Goal: Task Accomplishment & Management: Manage account settings

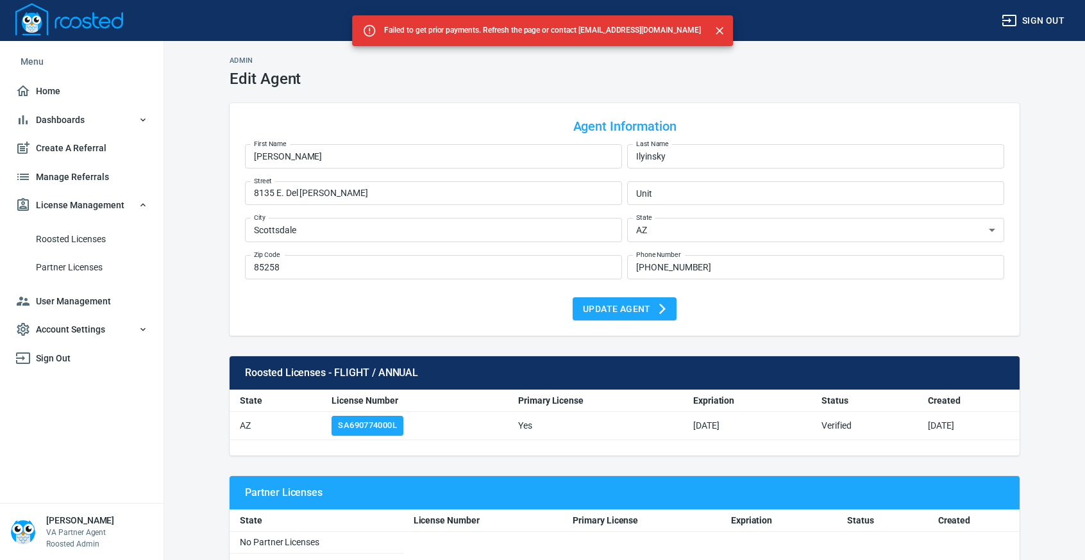
select select "AZ"
drag, startPoint x: 41, startPoint y: 88, endPoint x: 81, endPoint y: 78, distance: 41.0
click at [42, 88] on span "Home" at bounding box center [81, 91] width 133 height 16
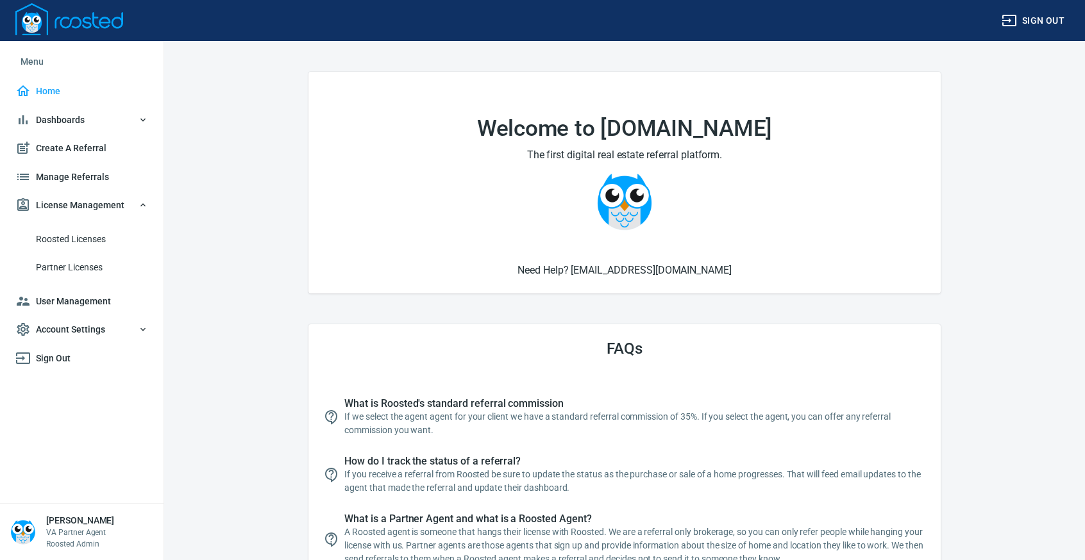
click at [83, 202] on span "License Management" at bounding box center [81, 205] width 133 height 16
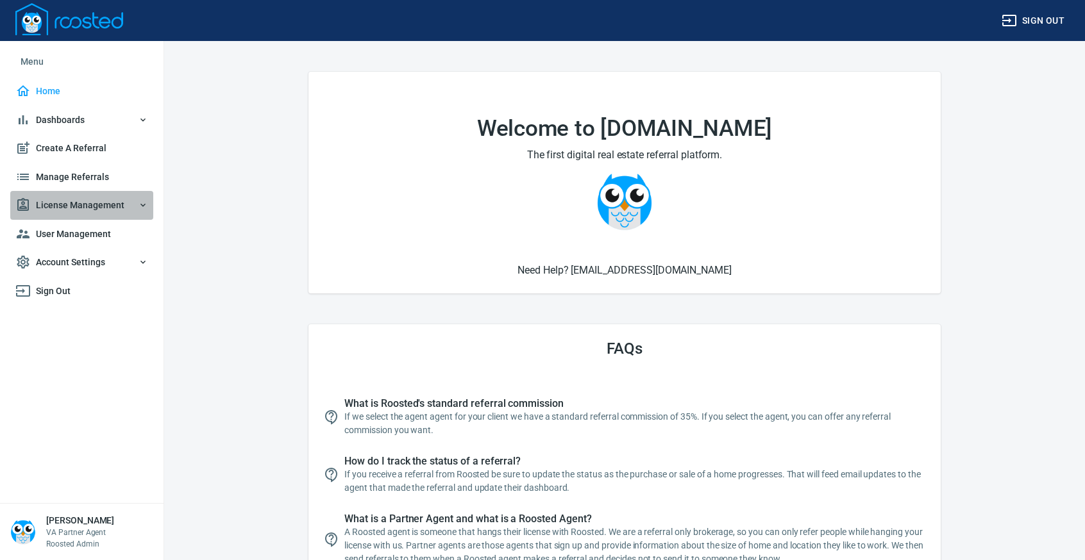
click at [75, 210] on span "License Management" at bounding box center [81, 205] width 133 height 16
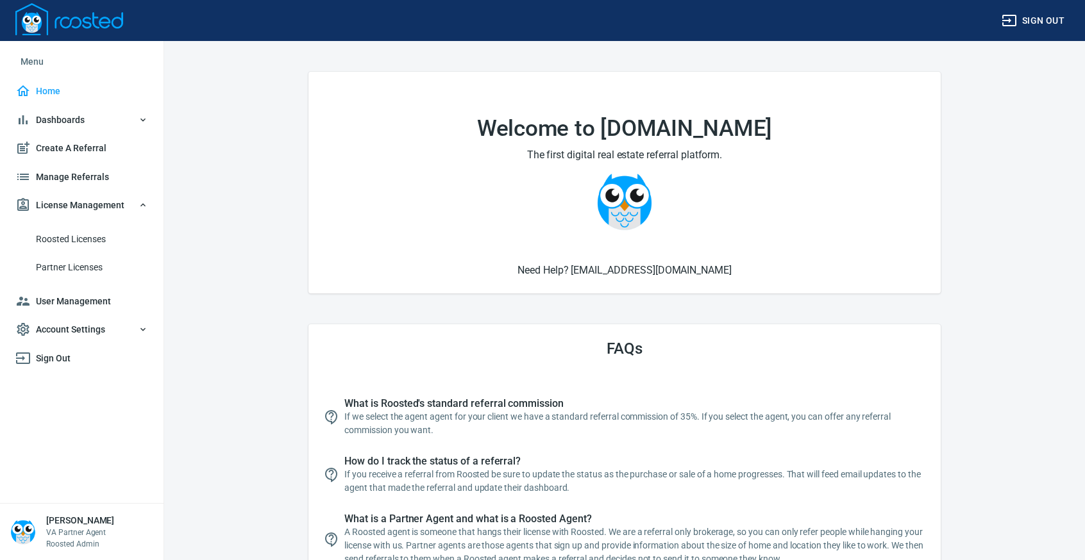
click at [78, 235] on span "Roosted Licenses" at bounding box center [92, 239] width 112 height 16
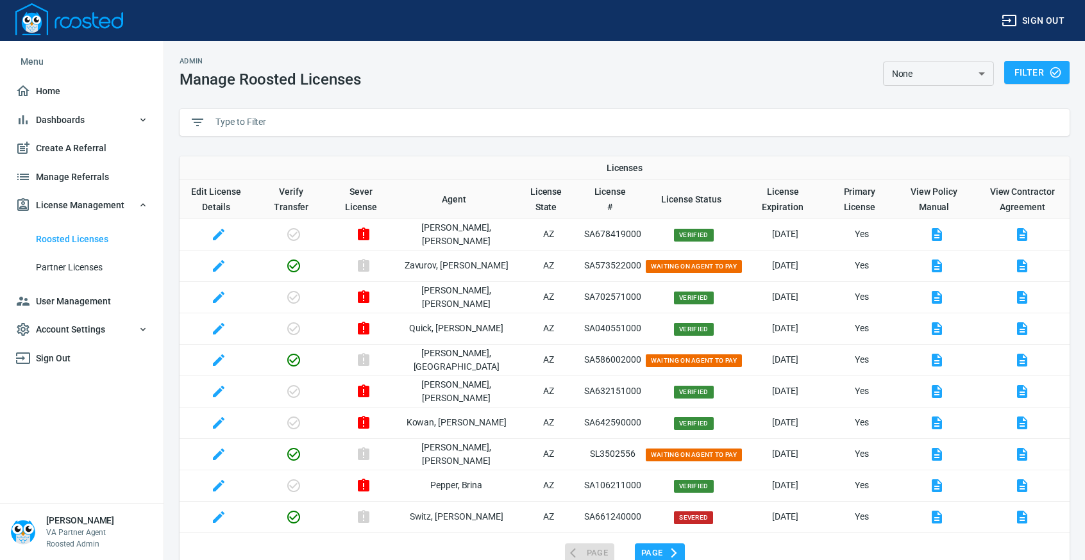
drag, startPoint x: 267, startPoint y: 112, endPoint x: 273, endPoint y: 106, distance: 8.6
click at [267, 112] on div at bounding box center [624, 122] width 890 height 27
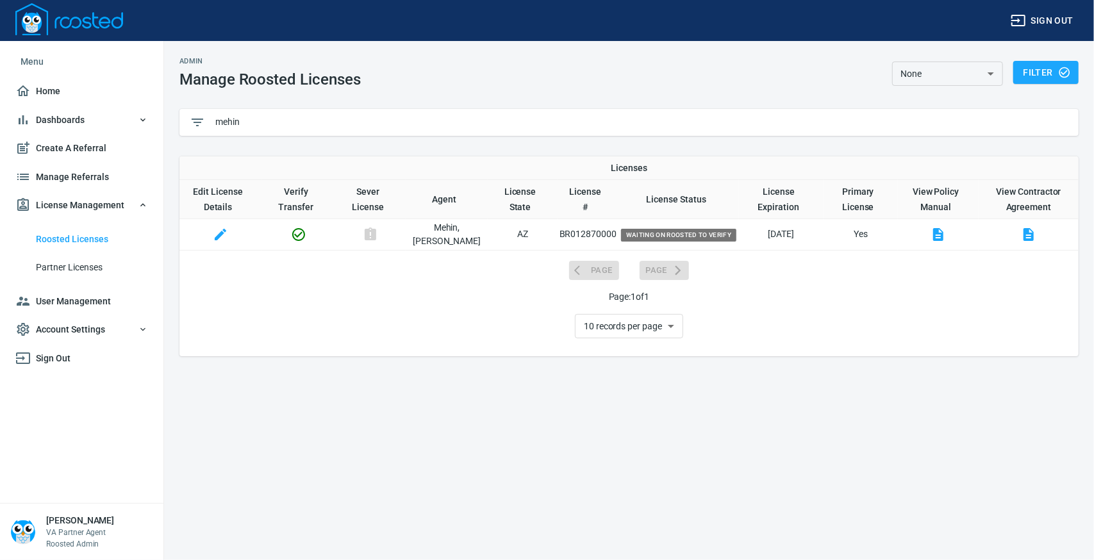
type input "mehin"
click at [303, 231] on icon "button" at bounding box center [298, 234] width 15 height 15
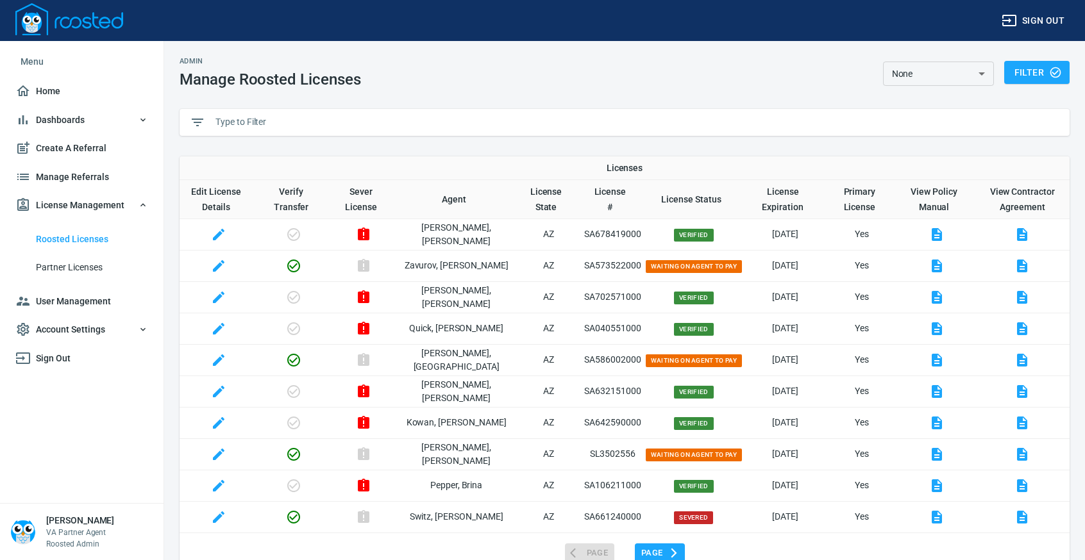
click at [277, 124] on input "text" at bounding box center [637, 122] width 844 height 19
paste input "M"
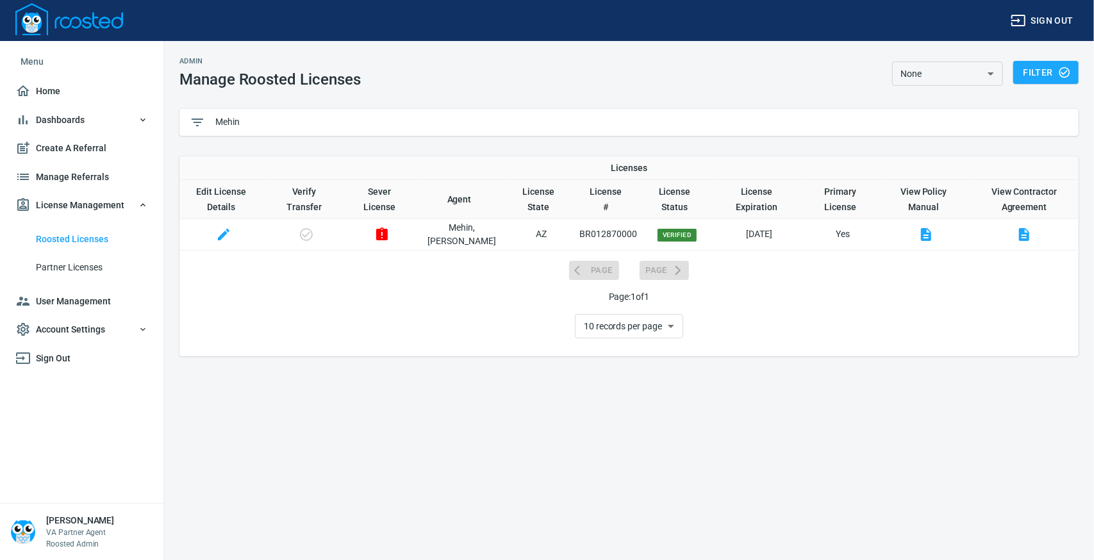
drag, startPoint x: 255, startPoint y: 119, endPoint x: 110, endPoint y: 112, distance: 145.0
click at [117, 116] on div "Sign out Menu Home Dashboards Roosted Data Create A Referral Manage Referrals L…" at bounding box center [547, 280] width 1094 height 560
paste input "SA110030000"
type input "SA110030000"
click at [386, 235] on icon "button" at bounding box center [380, 234] width 12 height 13
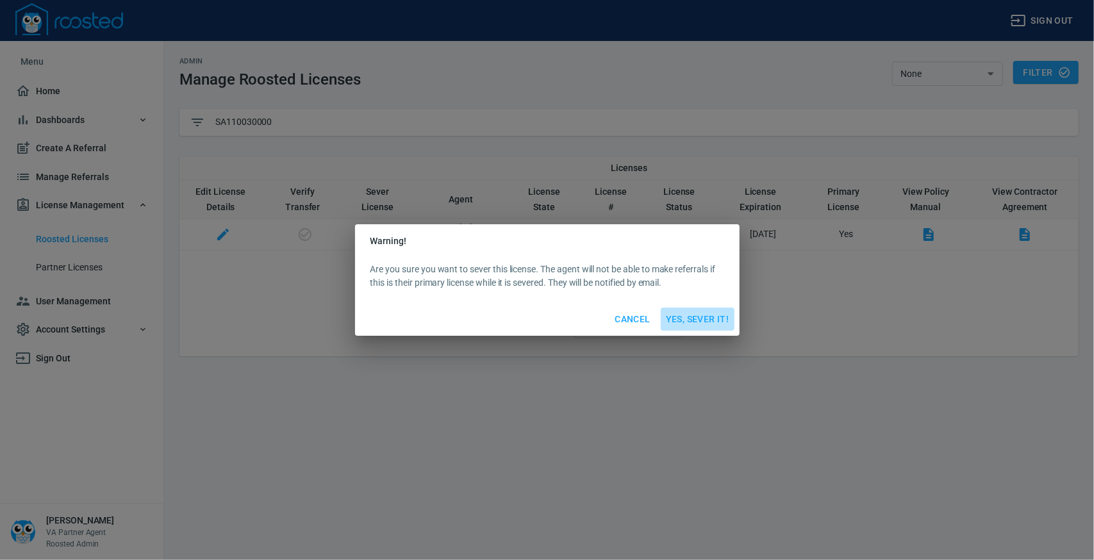
click at [676, 314] on span "Yes, Sever It!" at bounding box center [697, 320] width 63 height 16
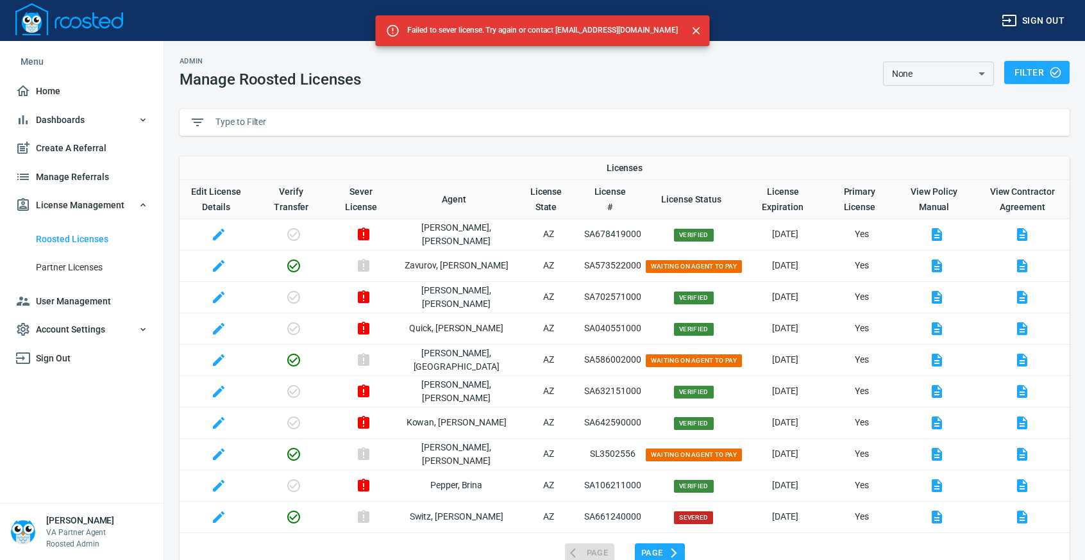
click at [258, 127] on input "text" at bounding box center [637, 122] width 844 height 19
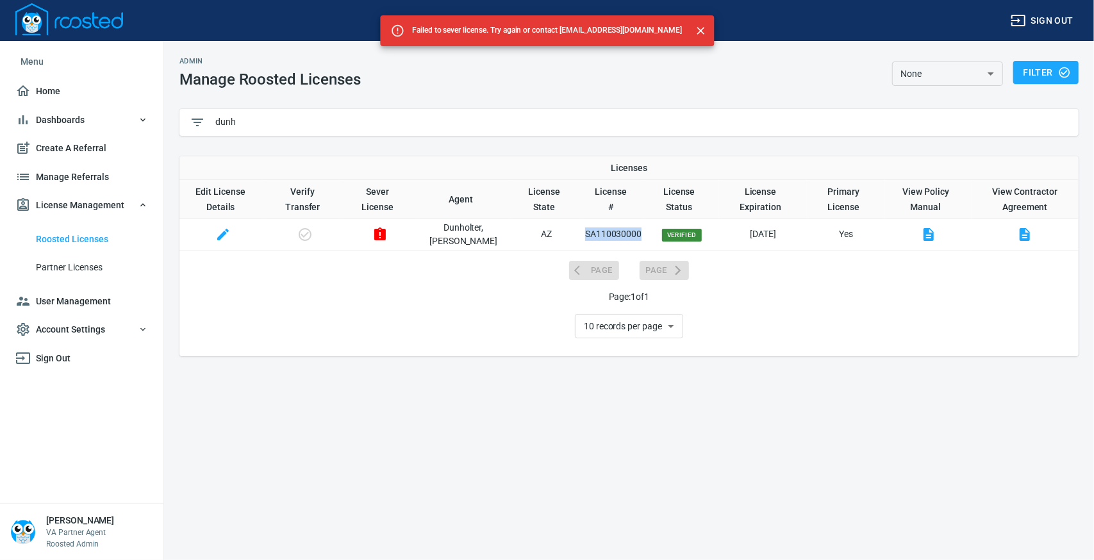
drag, startPoint x: 565, startPoint y: 238, endPoint x: 629, endPoint y: 242, distance: 63.6
click at [629, 242] on tr "Dunholter , Richard AZ SA110030000 Verified 04/30/2026 Yes" at bounding box center [628, 234] width 899 height 31
copy p "SA110030000"
click at [262, 124] on input "dunh" at bounding box center [641, 122] width 853 height 19
type input "d"
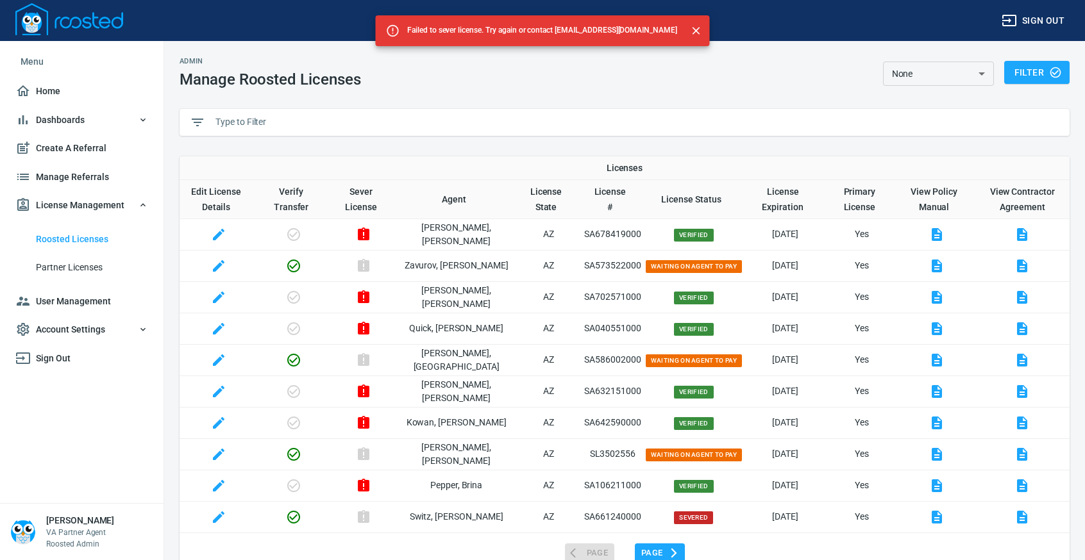
paste input "CarolsCastles@gmail.com"
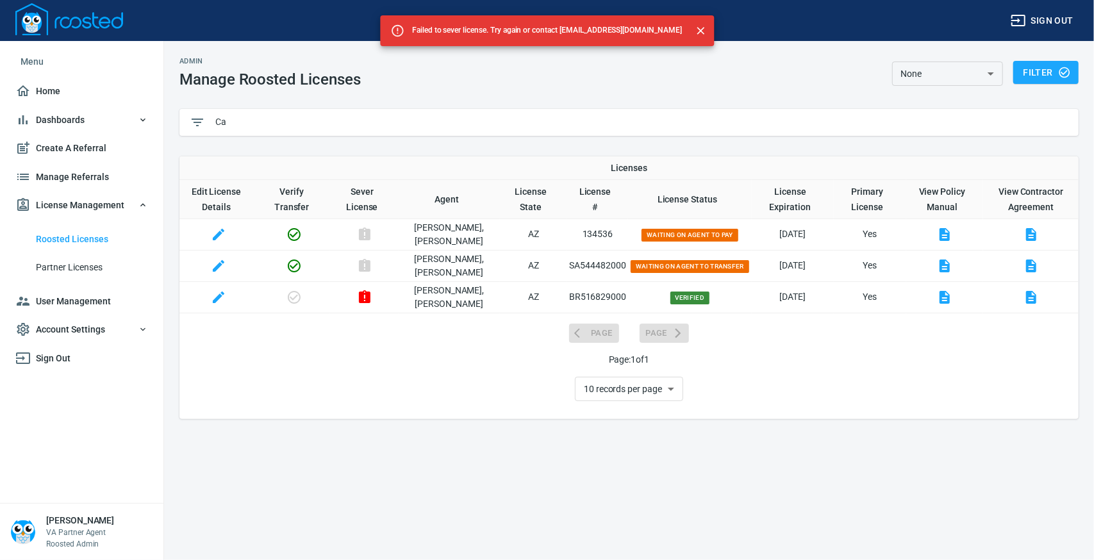
type input "C"
type input "carol"
click at [371, 267] on icon "button" at bounding box center [365, 265] width 12 height 13
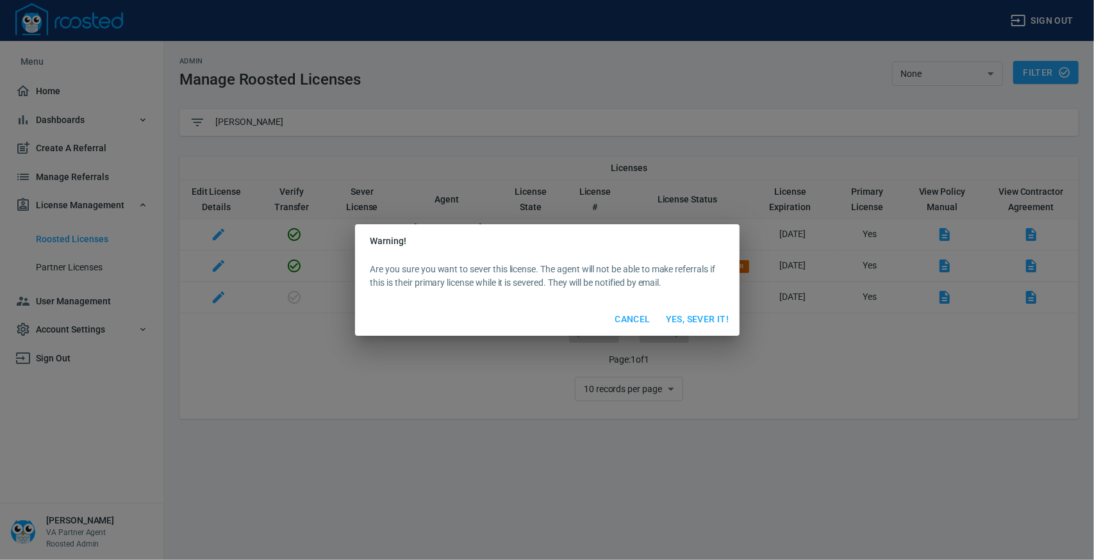
click at [340, 387] on div "Warning! Are you sure you want to sever this license. The agent will not be abl…" at bounding box center [547, 280] width 1094 height 560
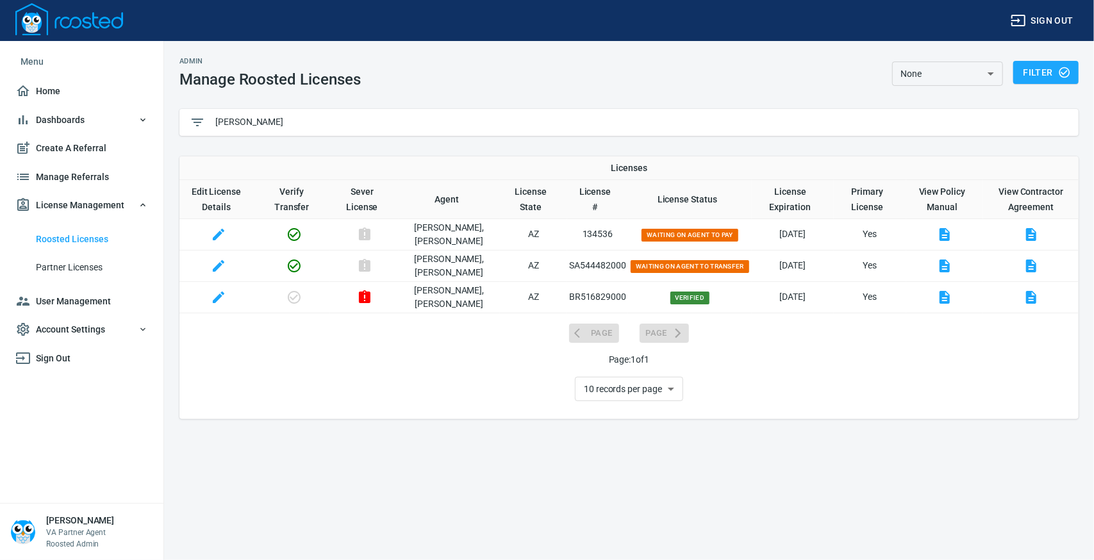
click at [371, 265] on icon "button" at bounding box center [365, 265] width 12 height 13
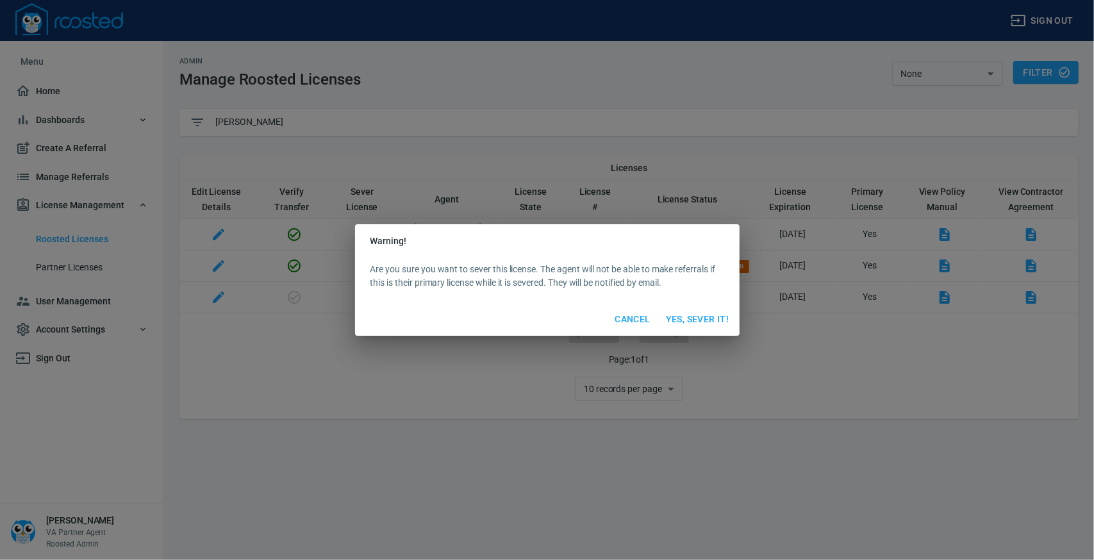
drag, startPoint x: 709, startPoint y: 316, endPoint x: 670, endPoint y: 429, distance: 120.0
click at [708, 316] on span "Yes, Sever It!" at bounding box center [697, 320] width 63 height 16
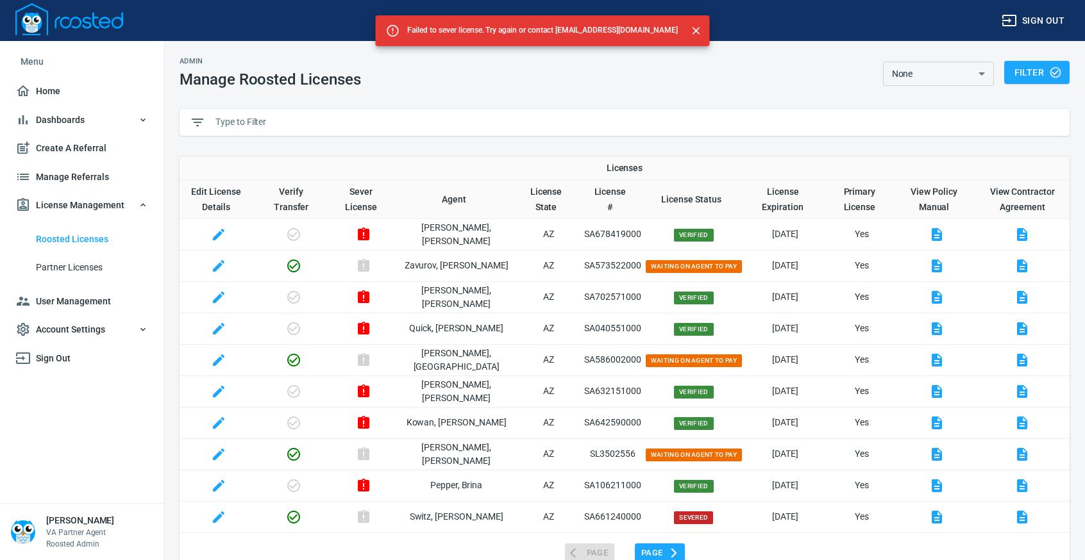
click at [226, 115] on input "text" at bounding box center [637, 122] width 844 height 19
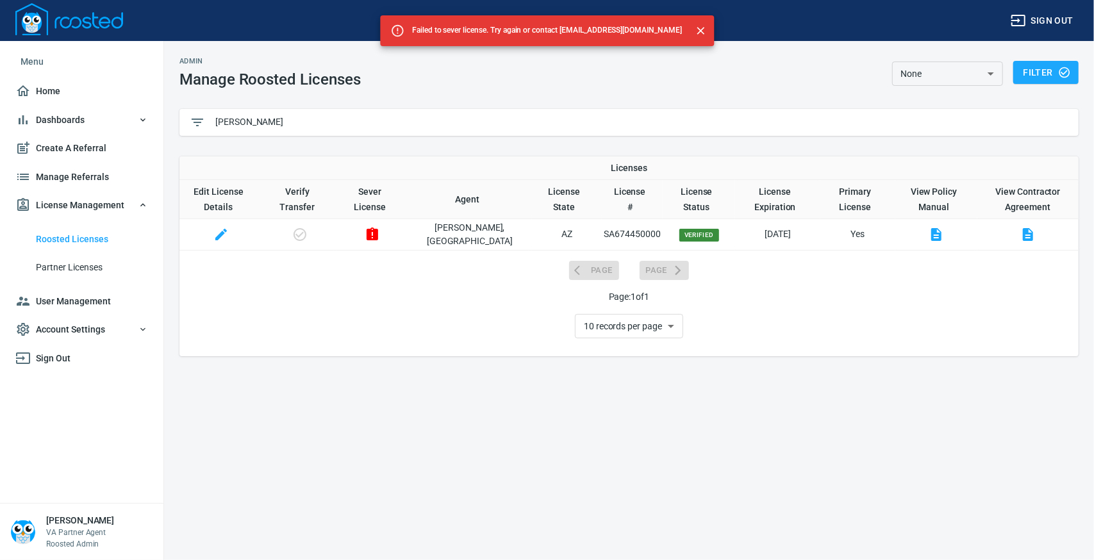
type input "lefor"
click at [380, 240] on icon "button" at bounding box center [372, 234] width 15 height 15
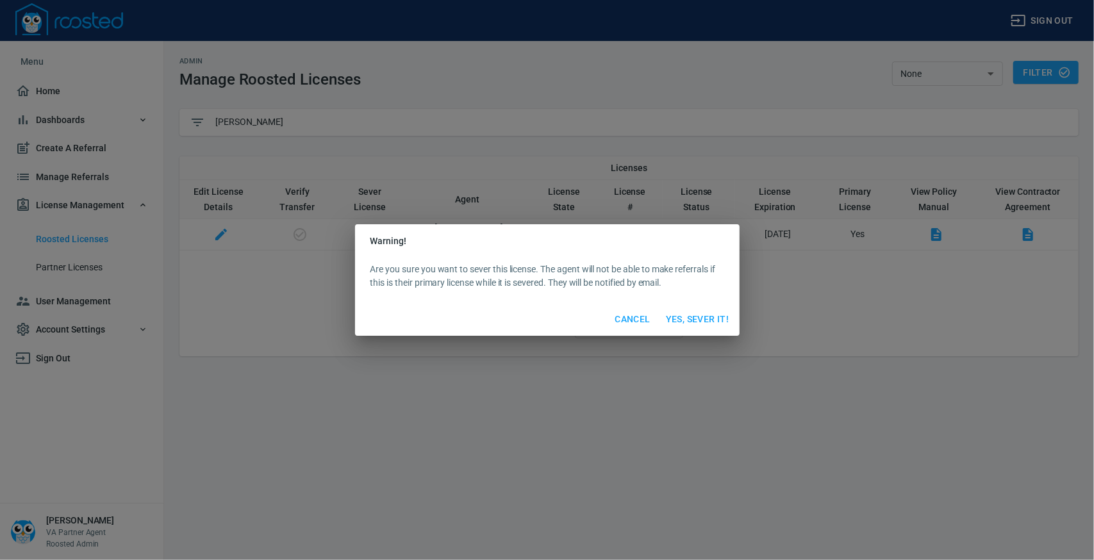
click at [706, 315] on span "Yes, Sever It!" at bounding box center [697, 320] width 63 height 16
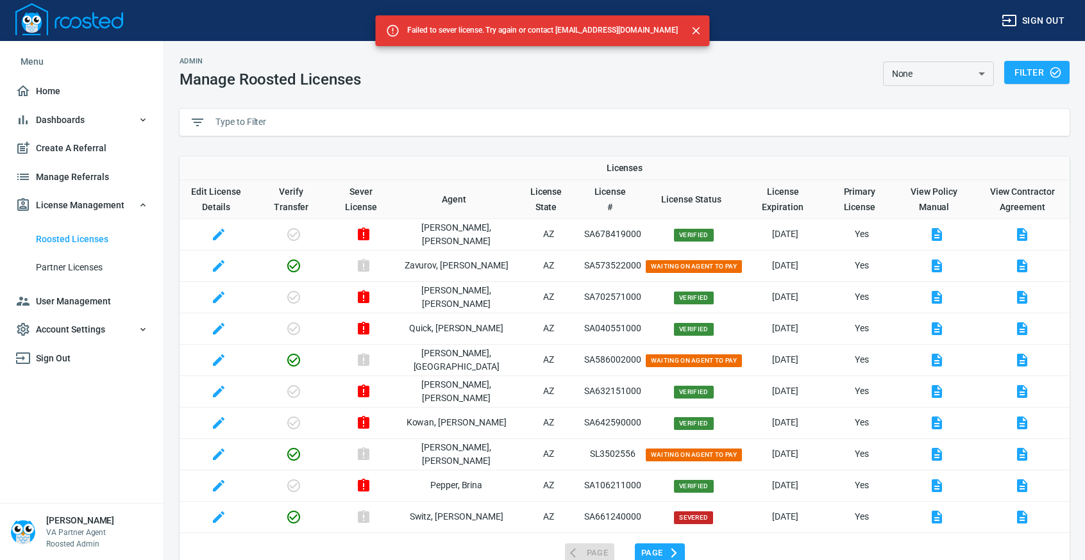
click at [262, 125] on input "text" at bounding box center [637, 122] width 844 height 19
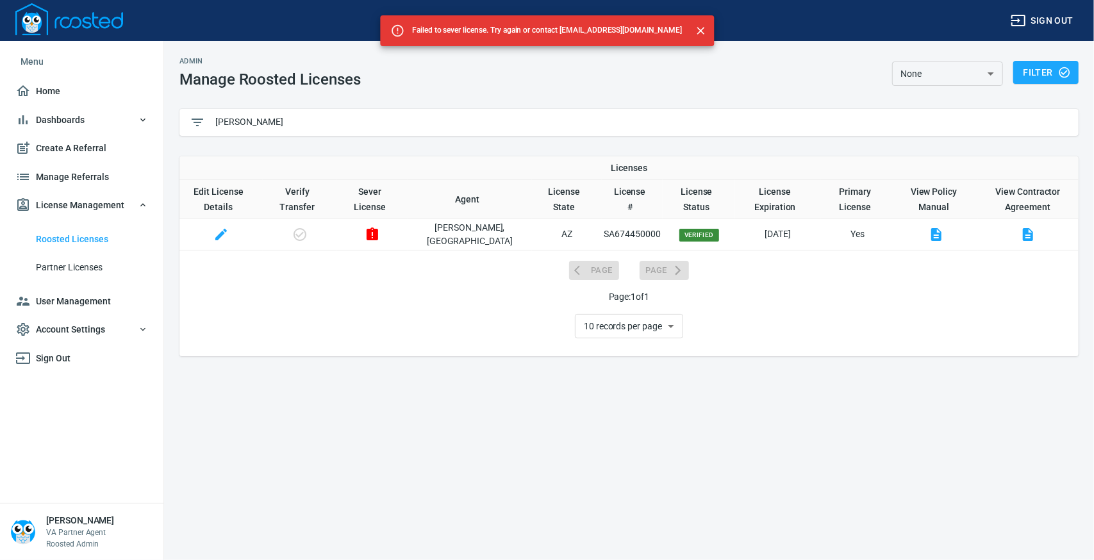
type input "lefor"
click at [380, 234] on icon "button" at bounding box center [372, 234] width 15 height 15
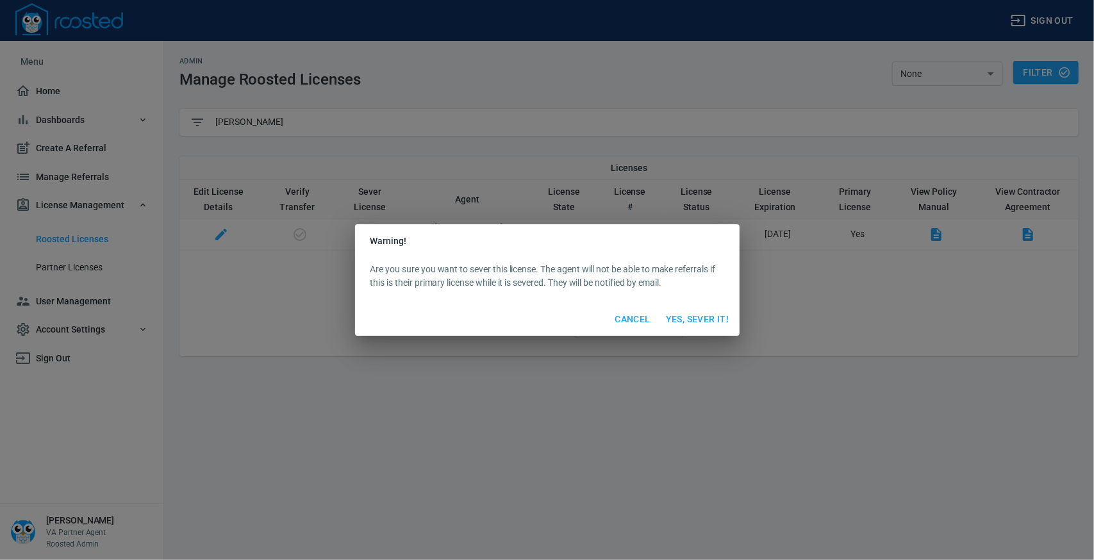
click at [697, 319] on span "Yes, Sever It!" at bounding box center [697, 320] width 63 height 16
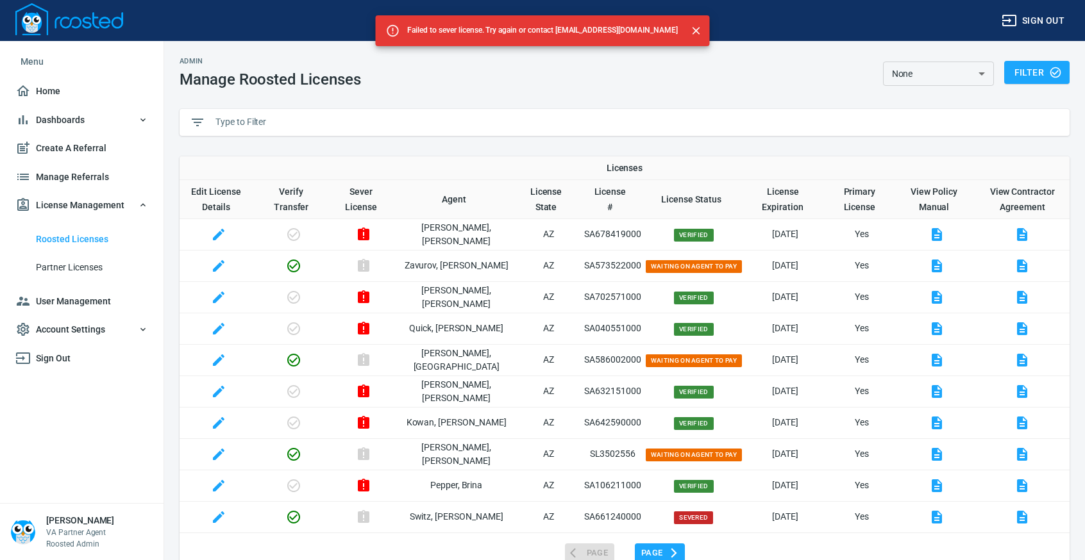
click at [257, 121] on input "text" at bounding box center [637, 122] width 844 height 19
paste input "SA686512000"
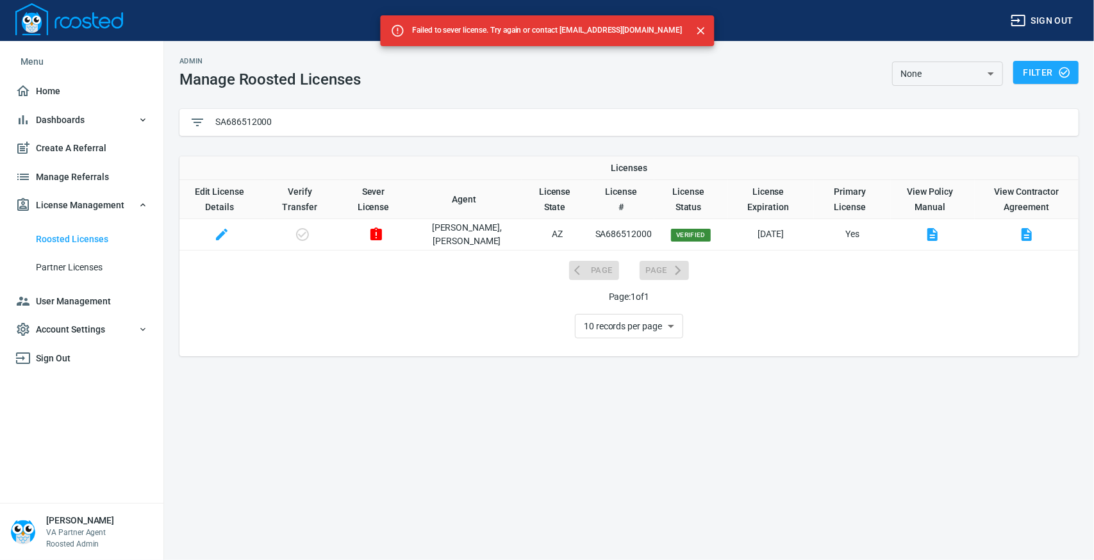
type input "SA686512000"
click at [382, 234] on icon "button" at bounding box center [377, 234] width 12 height 13
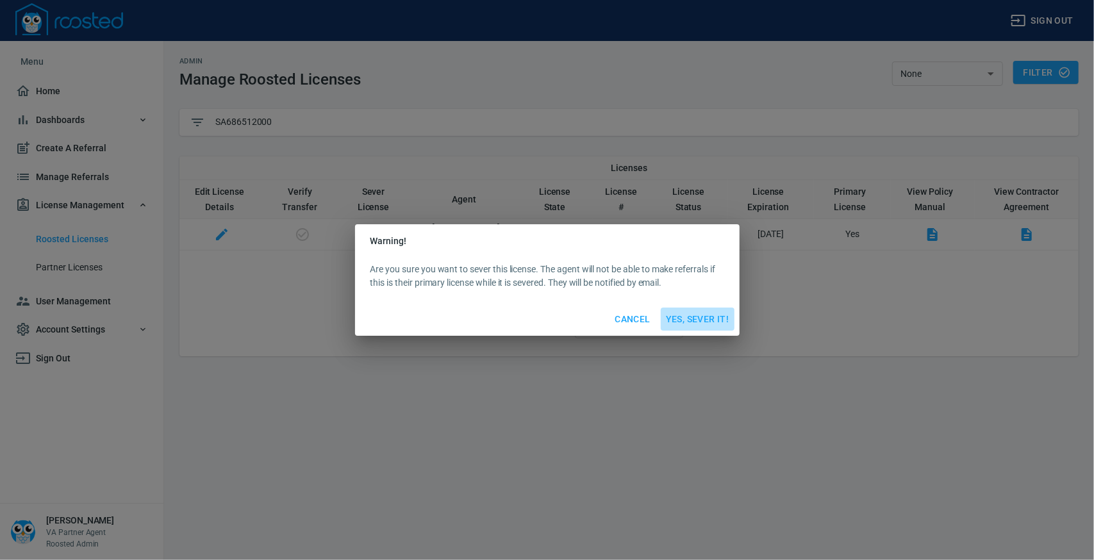
click at [690, 319] on span "Yes, Sever It!" at bounding box center [697, 320] width 63 height 16
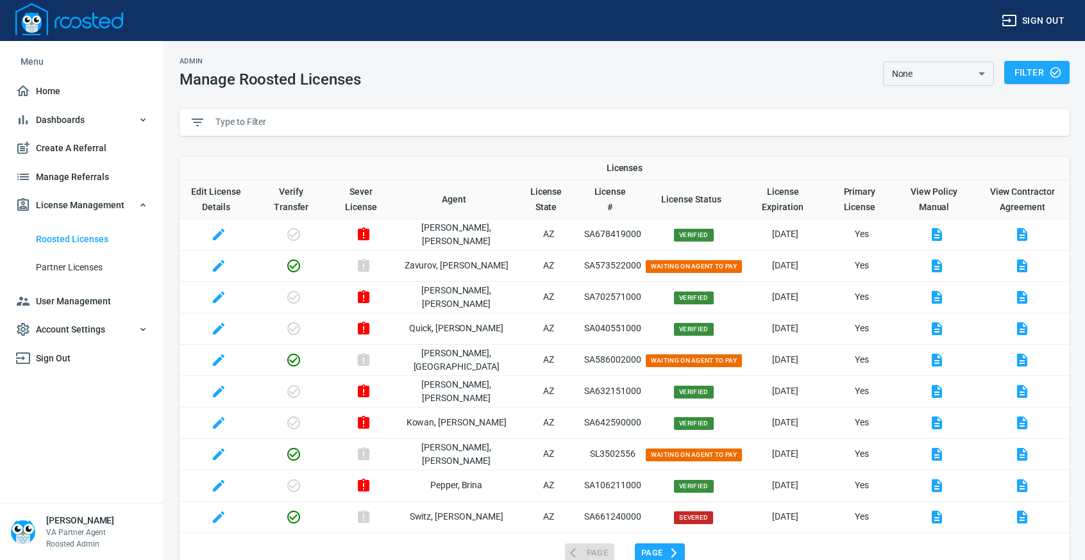
click at [247, 119] on input "text" at bounding box center [637, 122] width 844 height 19
paste input "[PERSON_NAME],"
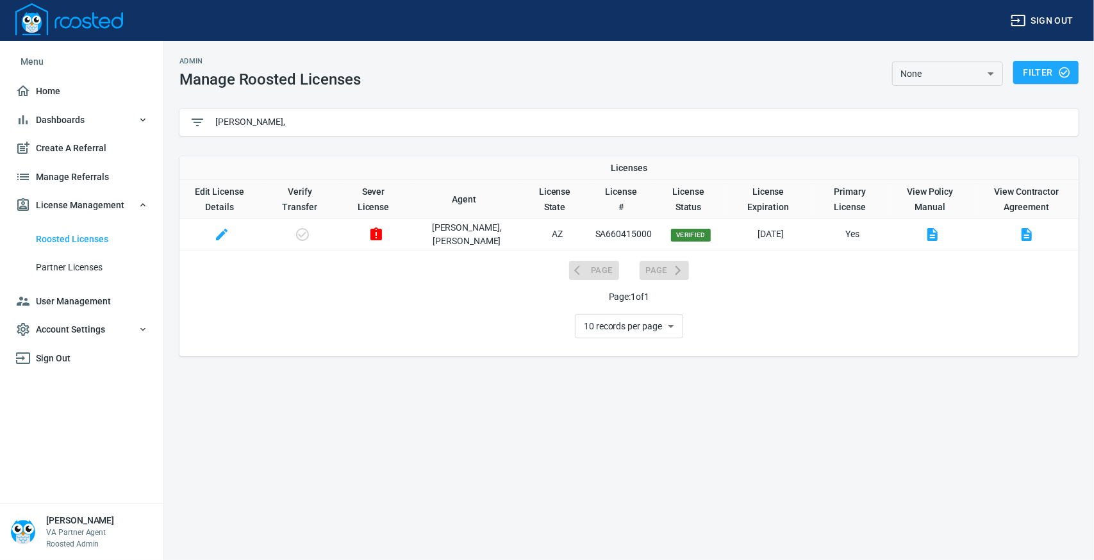
type input "[PERSON_NAME],"
click at [382, 235] on icon "button" at bounding box center [377, 234] width 12 height 13
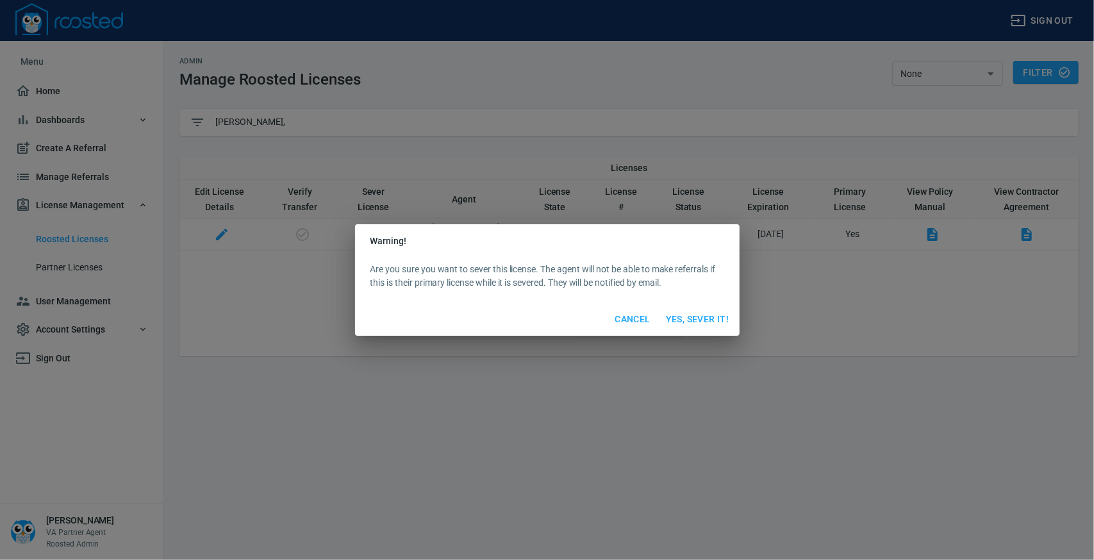
click at [697, 321] on span "Yes, Sever It!" at bounding box center [697, 320] width 63 height 16
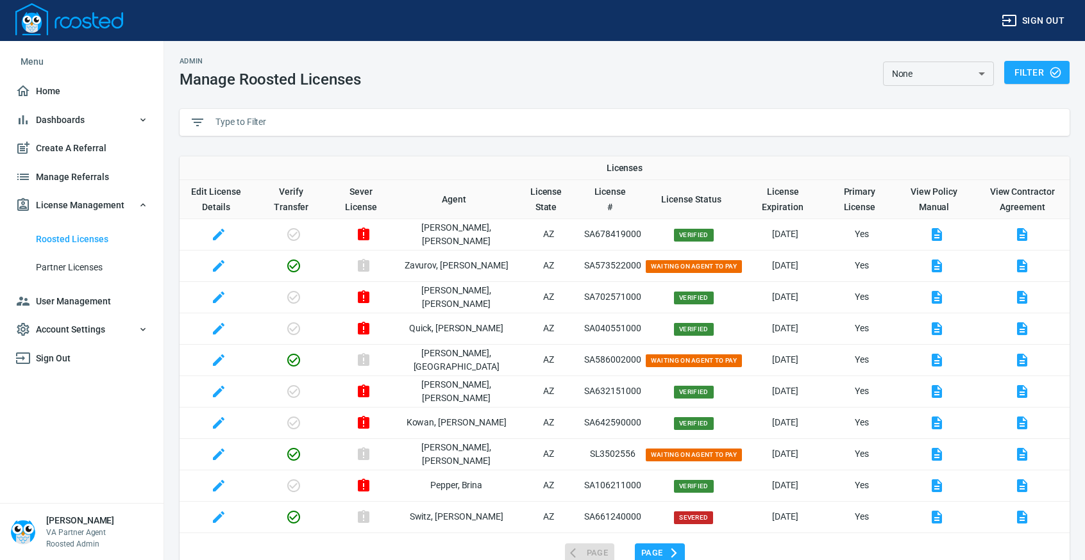
click at [274, 122] on input "text" at bounding box center [637, 122] width 844 height 19
paste input "[PERSON_NAME],"
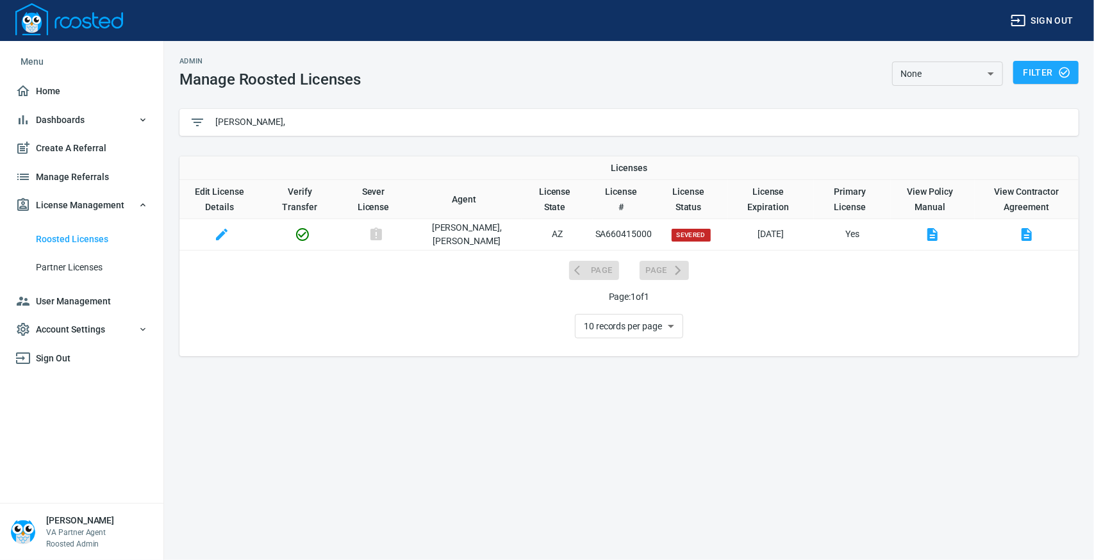
drag, startPoint x: 299, startPoint y: 117, endPoint x: 129, endPoint y: 121, distance: 169.9
click at [138, 126] on div "Sign out Menu Home Dashboards Roosted Data Create A Referral Manage Referrals L…" at bounding box center [547, 280] width 1094 height 560
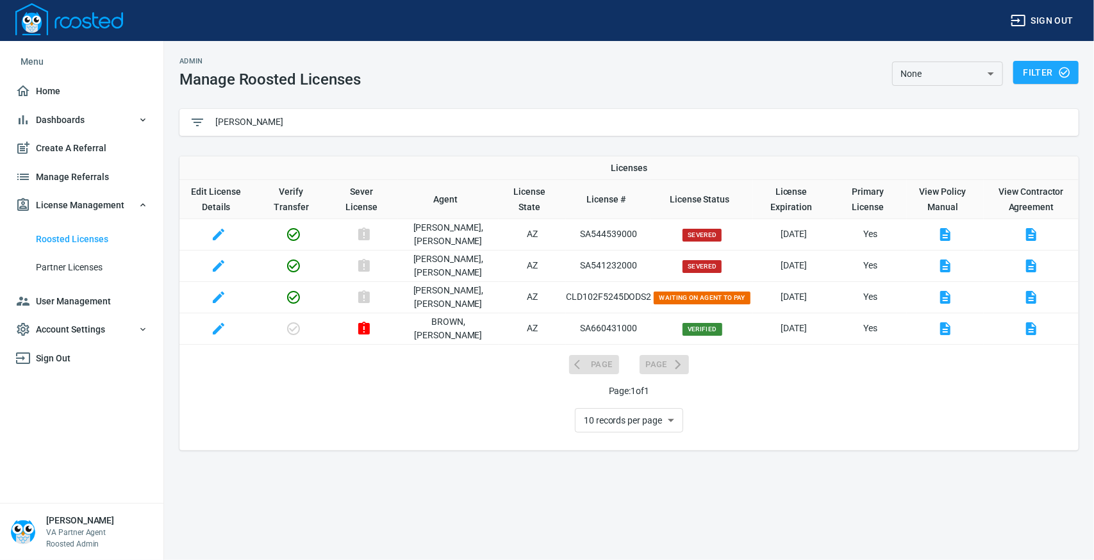
type input "Karen"
click at [370, 328] on icon "button" at bounding box center [364, 328] width 12 height 13
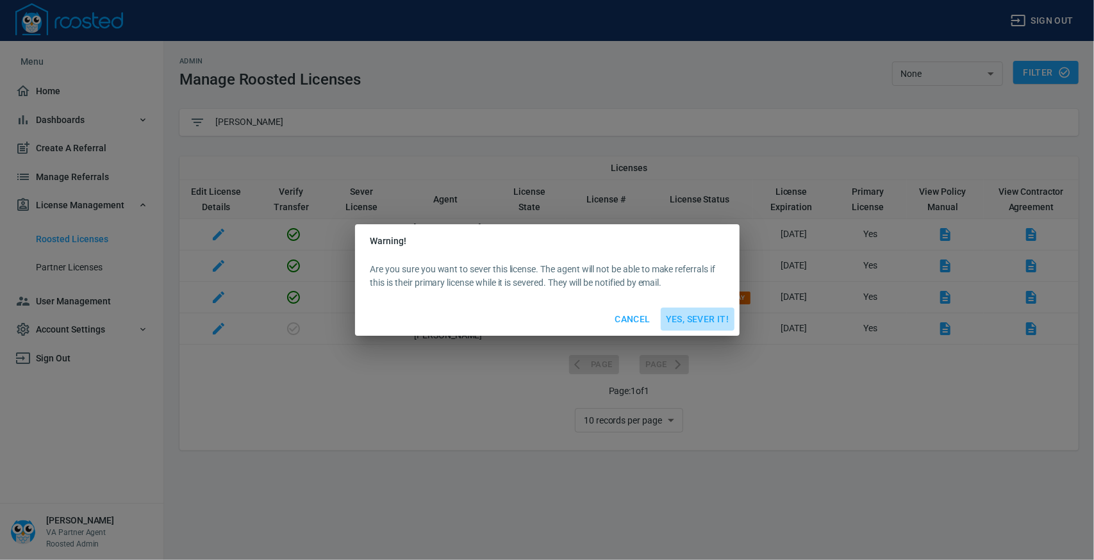
click at [719, 322] on span "Yes, Sever It!" at bounding box center [697, 320] width 63 height 16
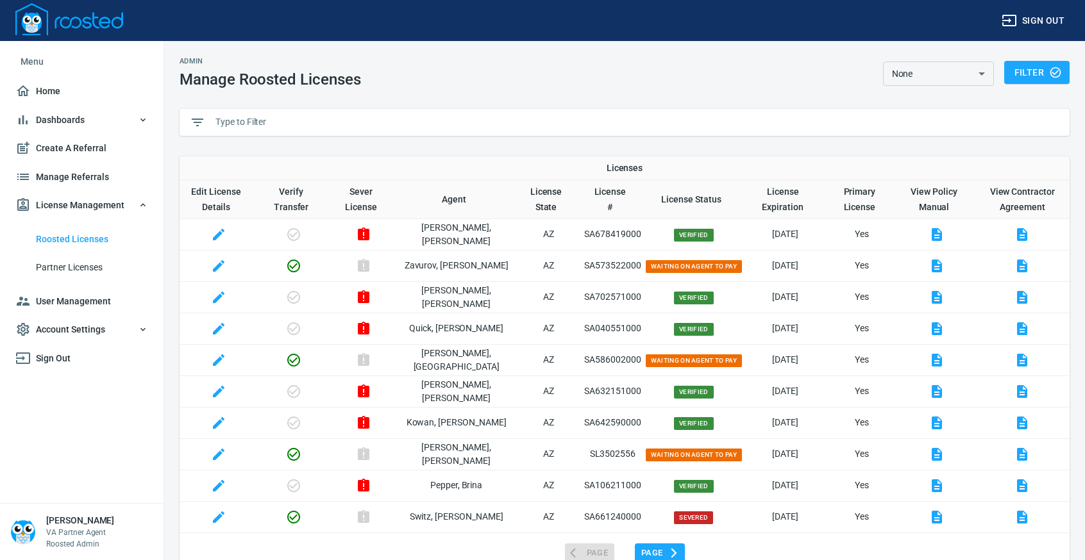
click at [258, 118] on input "text" at bounding box center [637, 122] width 844 height 19
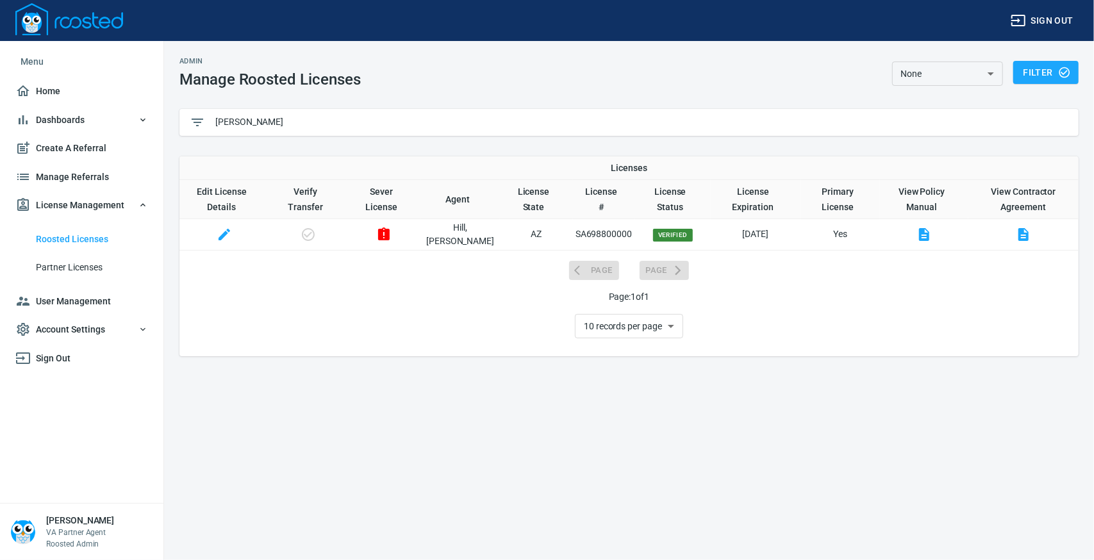
type input "Jessie"
click at [387, 235] on icon "button" at bounding box center [384, 234] width 12 height 13
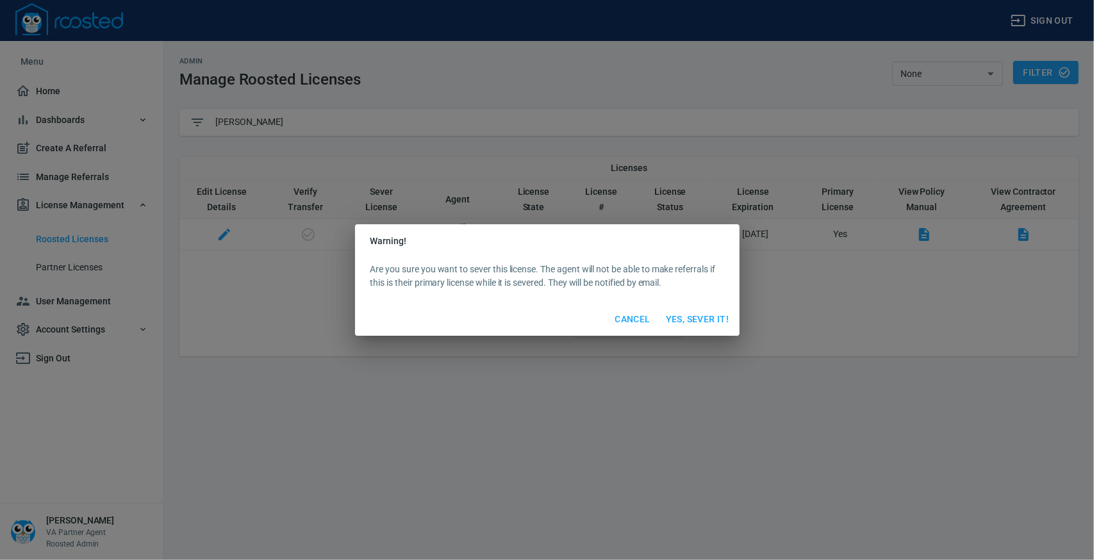
click at [692, 320] on span "Yes, Sever It!" at bounding box center [697, 320] width 63 height 16
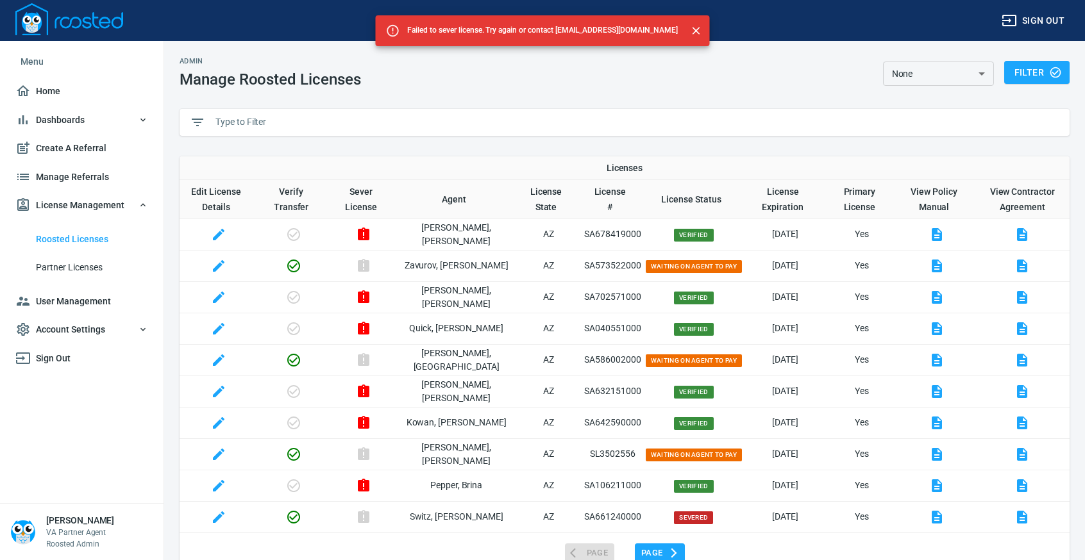
click at [288, 122] on input "text" at bounding box center [637, 122] width 844 height 19
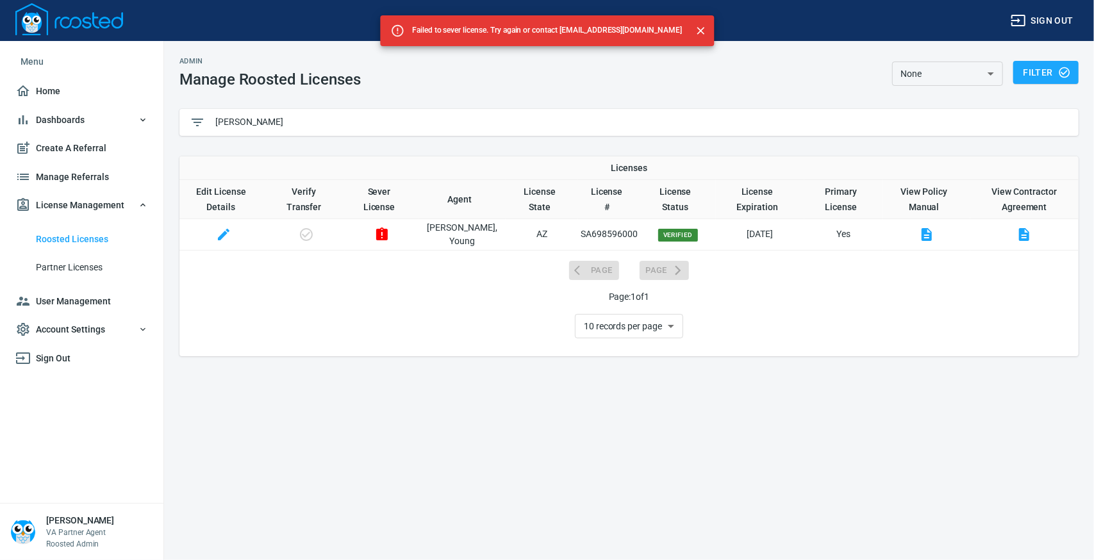
type input "bauer"
click at [388, 231] on icon "button" at bounding box center [382, 234] width 12 height 13
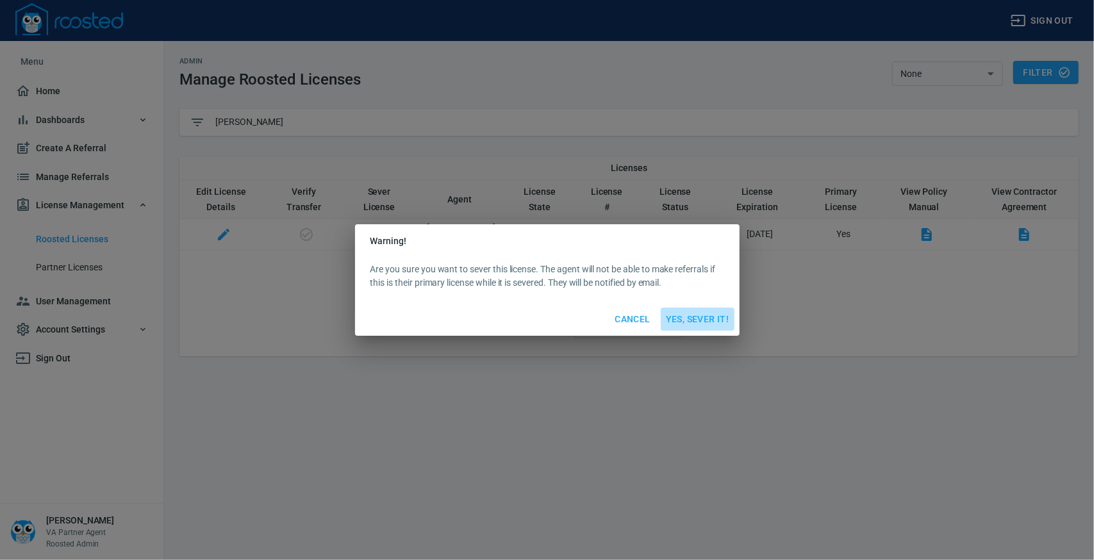
click at [706, 314] on span "Yes, Sever It!" at bounding box center [697, 320] width 63 height 16
